Goal: Find specific fact

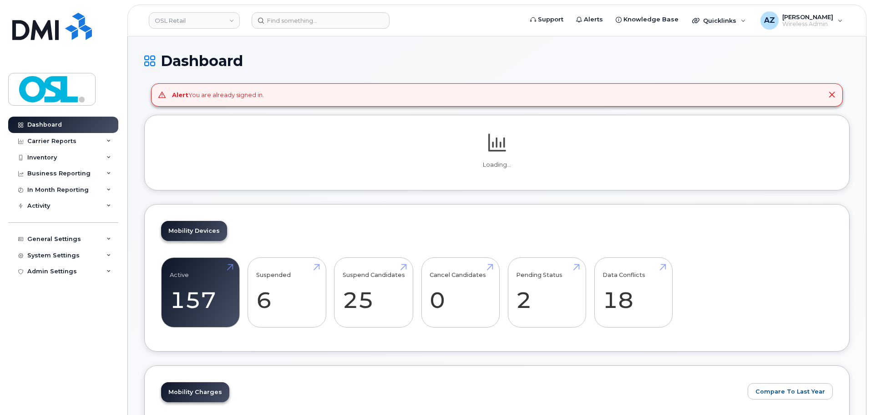
click at [832, 94] on icon at bounding box center [831, 94] width 7 height 7
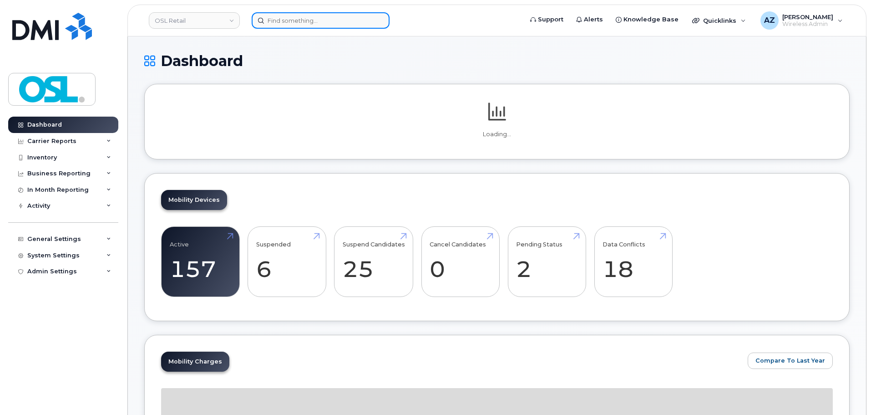
click at [355, 21] on input at bounding box center [321, 20] width 138 height 16
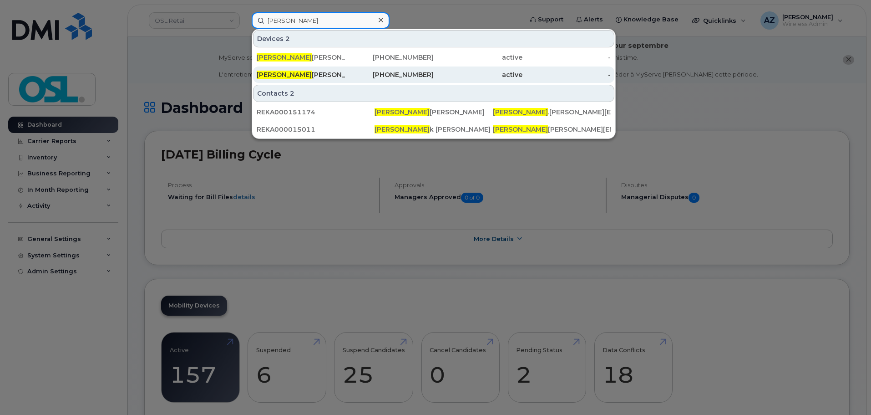
type input "[PERSON_NAME]"
click at [318, 74] on div "[PERSON_NAME]" at bounding box center [301, 74] width 89 height 9
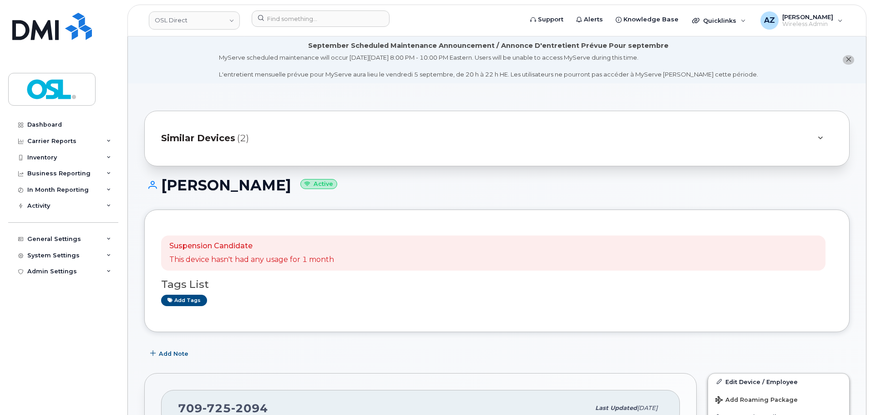
click at [372, 148] on div "Similar Devices (2)" at bounding box center [484, 138] width 646 height 22
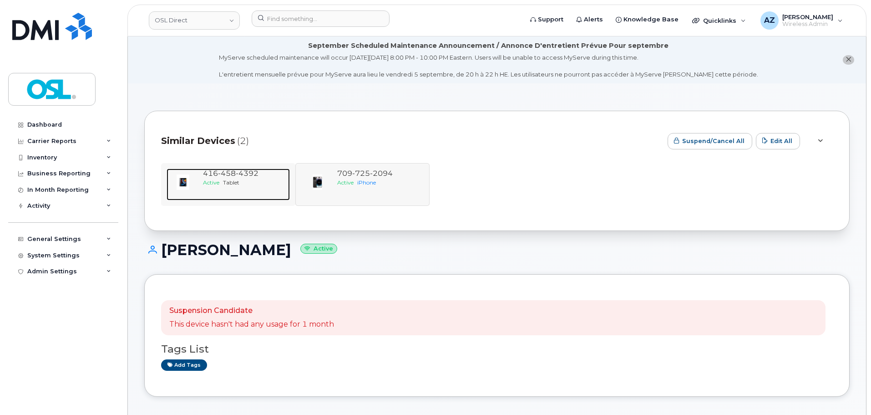
click at [235, 185] on span "Tablet" at bounding box center [231, 182] width 16 height 7
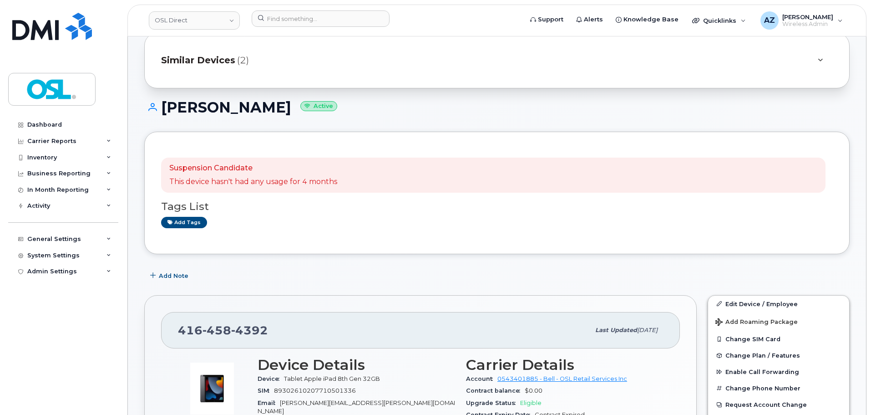
scroll to position [137, 0]
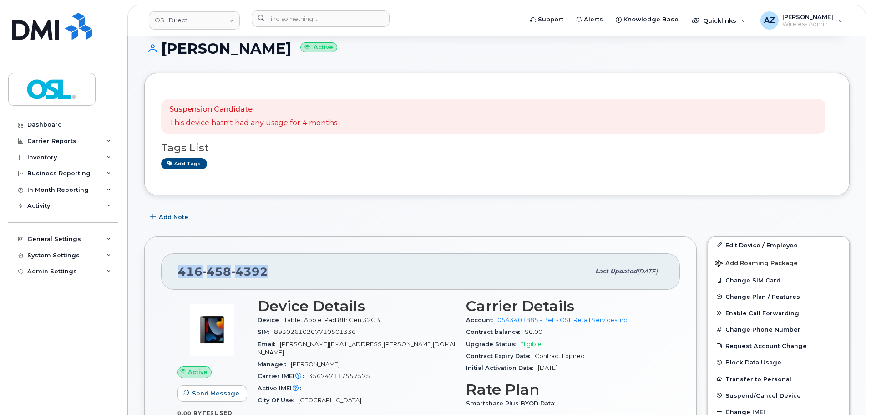
drag, startPoint x: 273, startPoint y: 271, endPoint x: 174, endPoint y: 274, distance: 98.8
click at [174, 274] on div "416 458 4392 Last updated Aug 22, 2025" at bounding box center [420, 271] width 519 height 36
copy span "416 458 4392"
